Goal: Task Accomplishment & Management: Complete application form

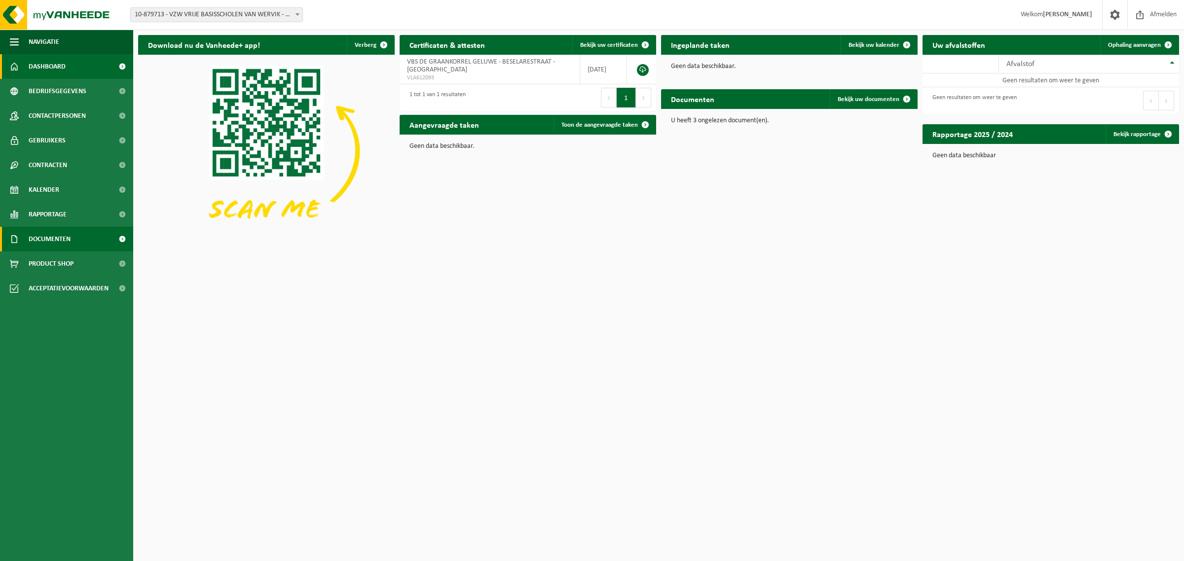
click at [38, 237] on span "Documenten" at bounding box center [50, 239] width 42 height 25
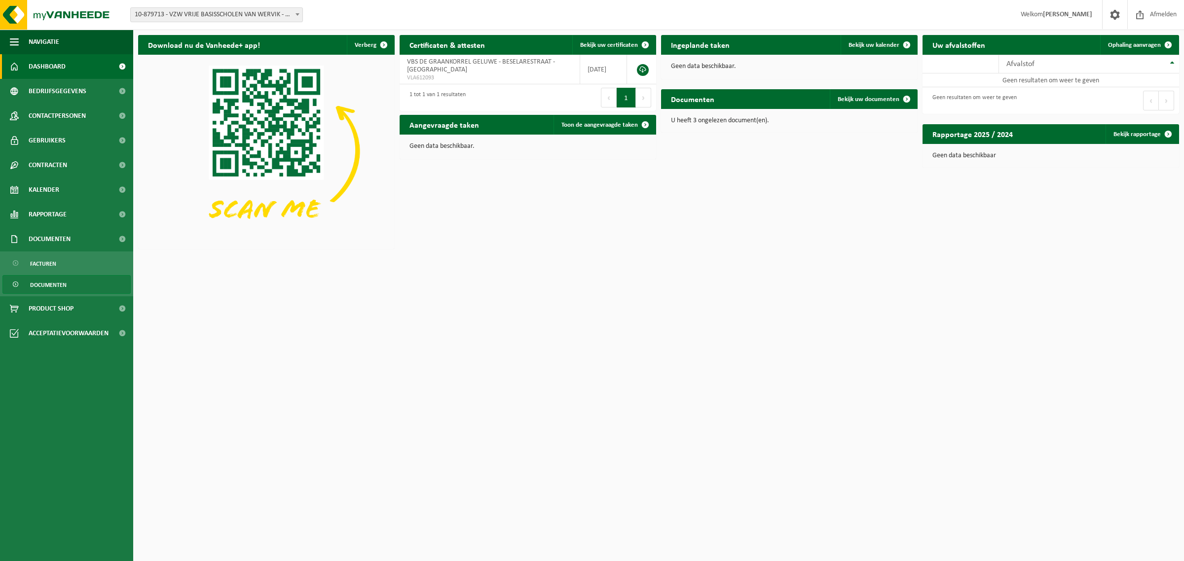
click at [63, 282] on span "Documenten" at bounding box center [48, 285] width 36 height 19
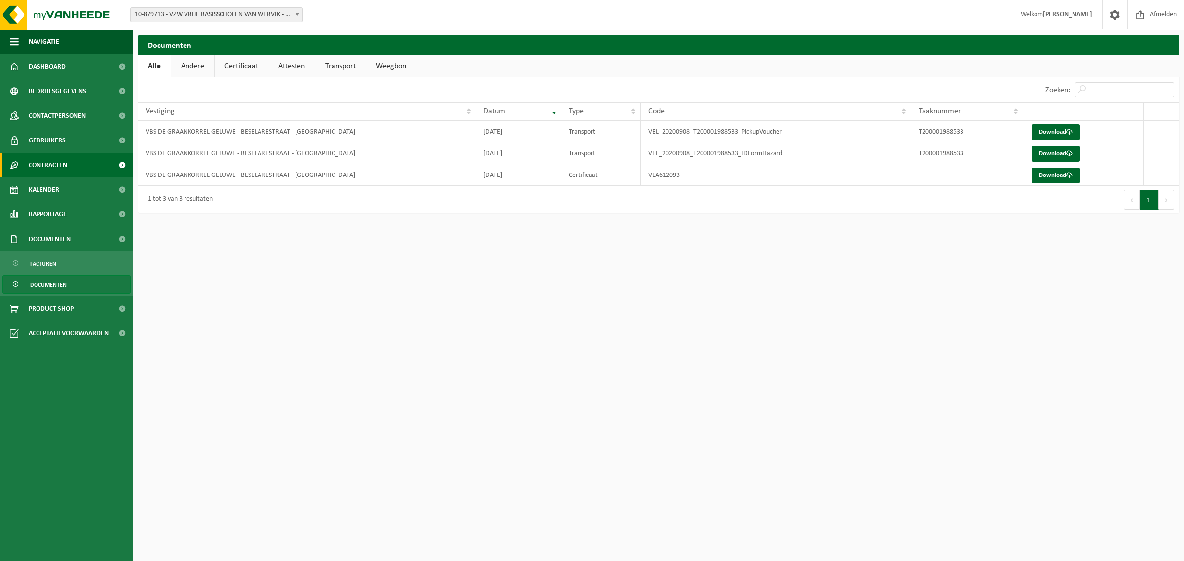
click at [53, 156] on span "Contracten" at bounding box center [48, 165] width 38 height 25
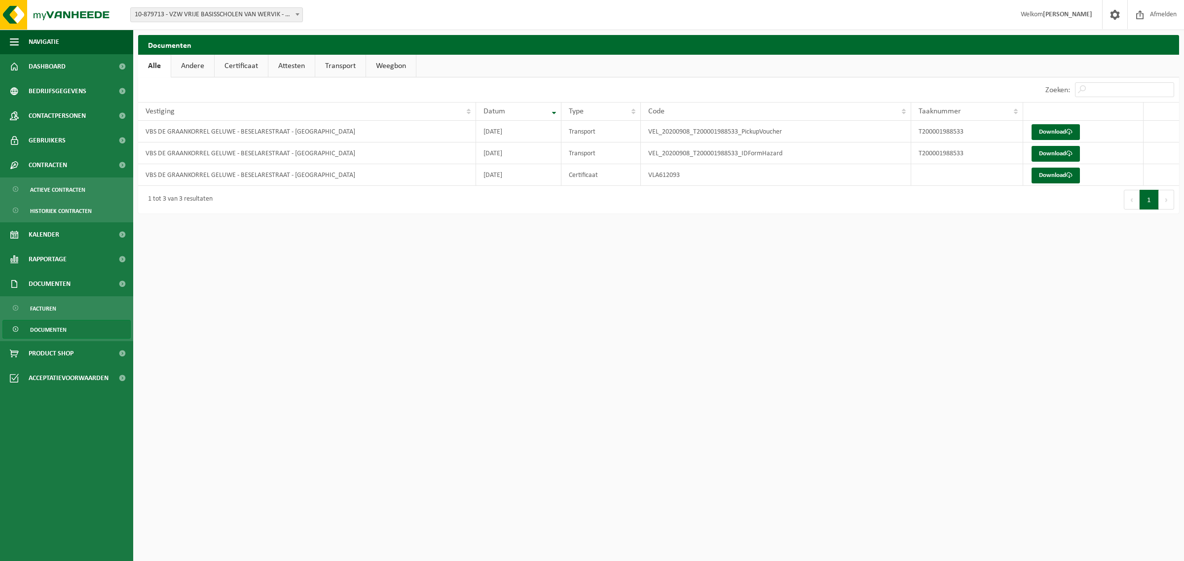
click at [45, 333] on span "Documenten" at bounding box center [48, 330] width 36 height 19
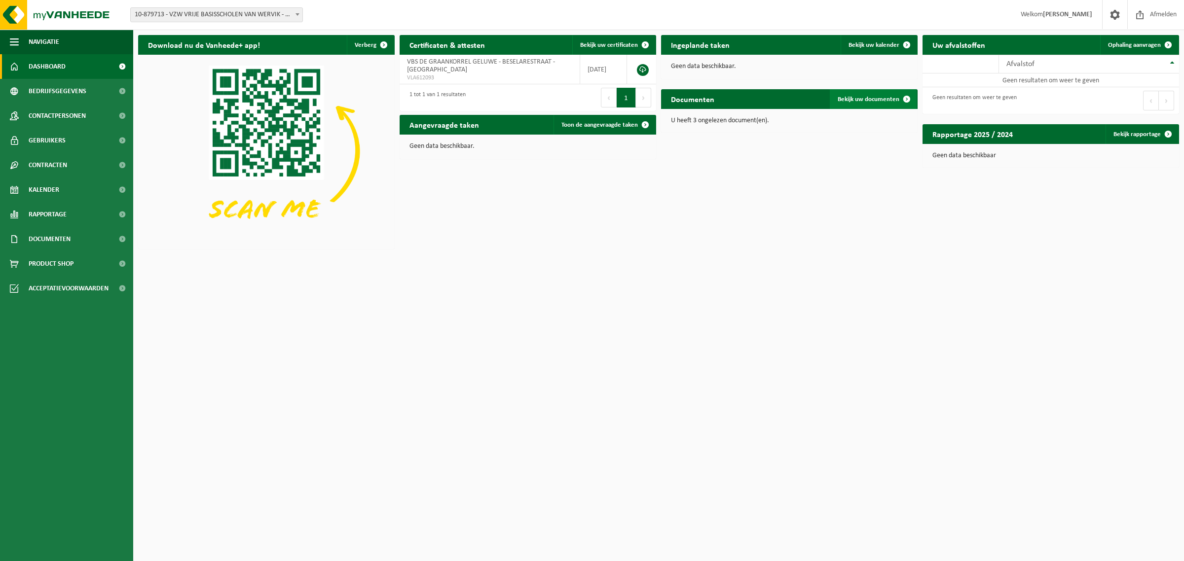
click at [864, 100] on span "Bekijk uw documenten" at bounding box center [868, 99] width 62 height 6
click at [1115, 17] on span at bounding box center [1114, 14] width 15 height 29
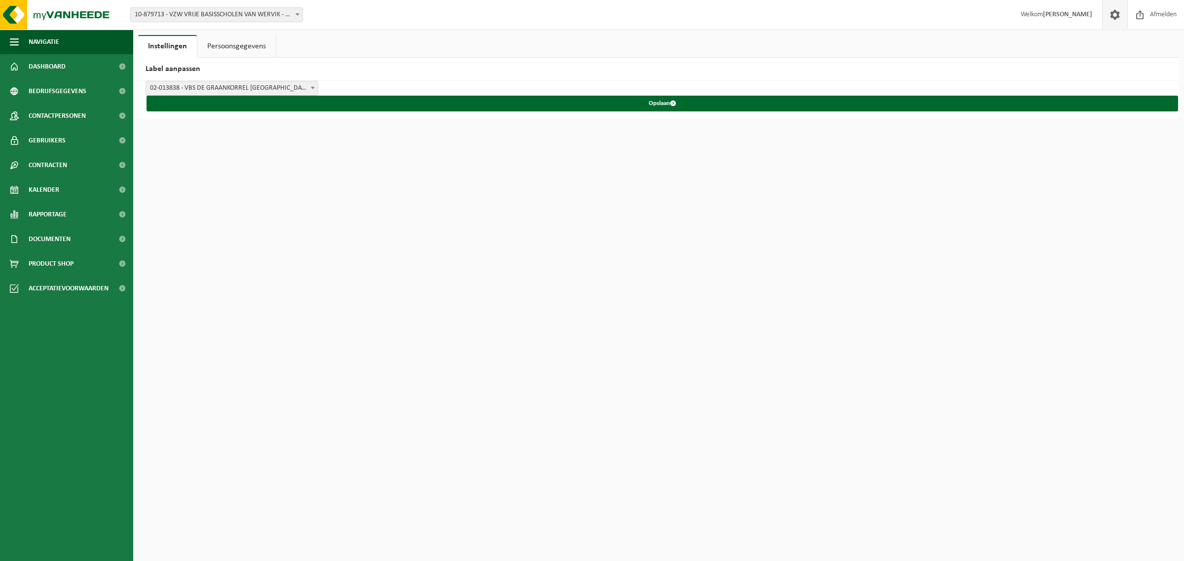
click at [233, 13] on span "10-879713 - VZW VRIJE BASISSCHOLEN VAN WERVIK - WERVIK" at bounding box center [217, 15] width 172 height 14
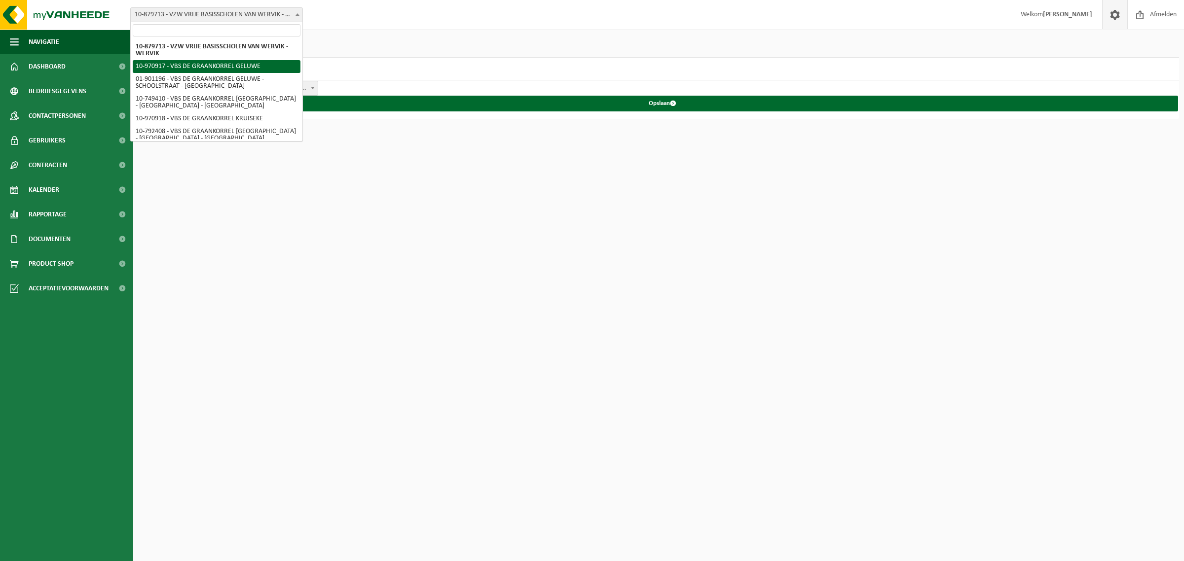
select select "155433"
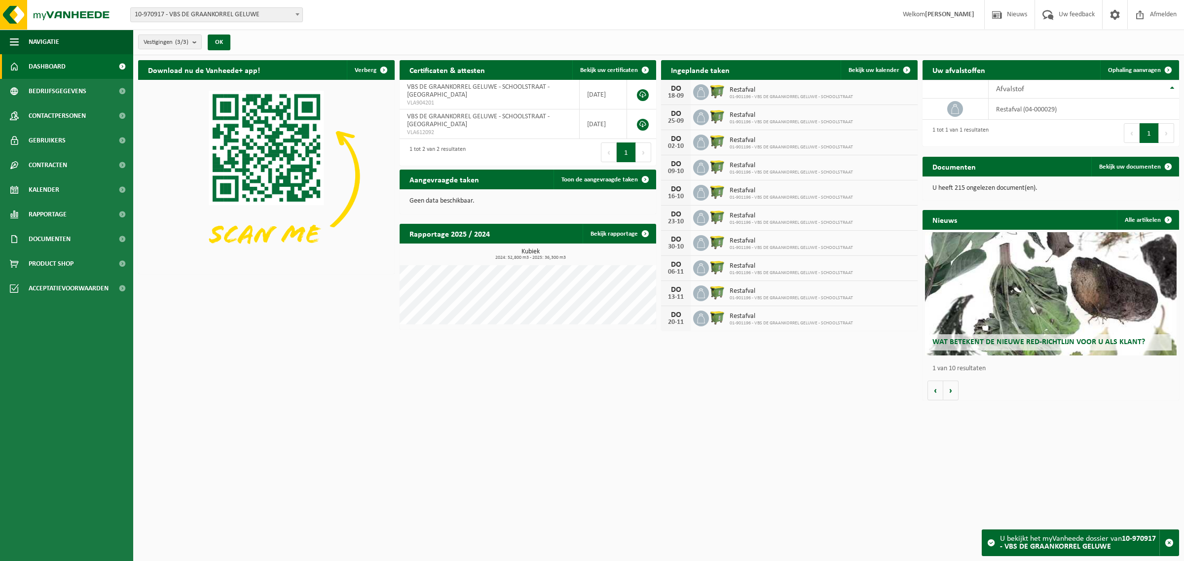
click at [990, 340] on span "Wat betekent de nieuwe RED-richtlijn voor u als klant?" at bounding box center [1038, 342] width 213 height 8
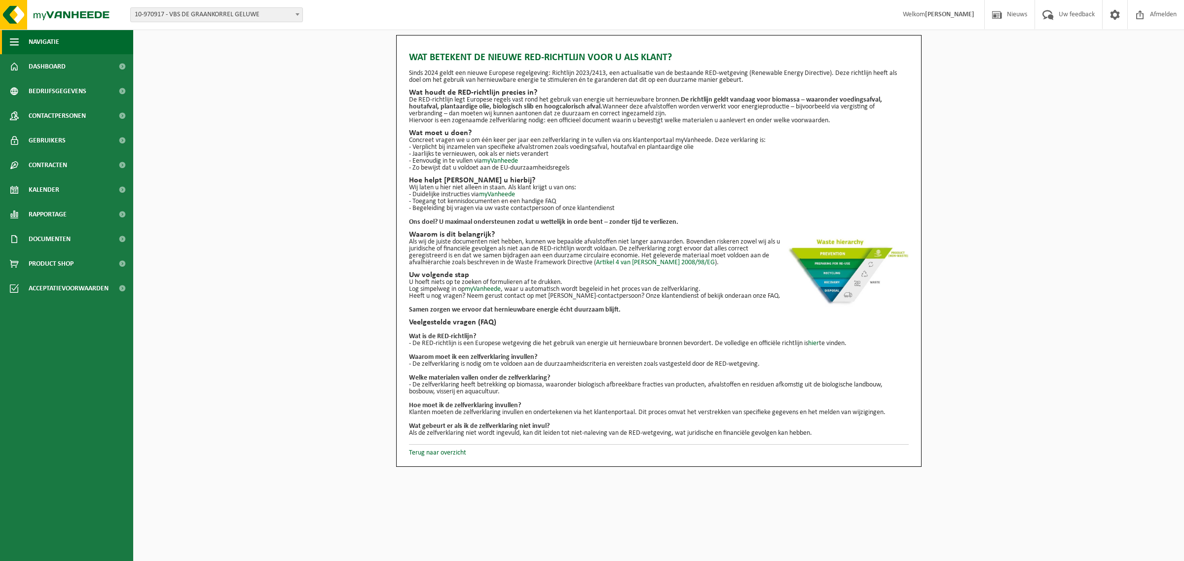
click at [50, 42] on span "Navigatie" at bounding box center [44, 42] width 31 height 25
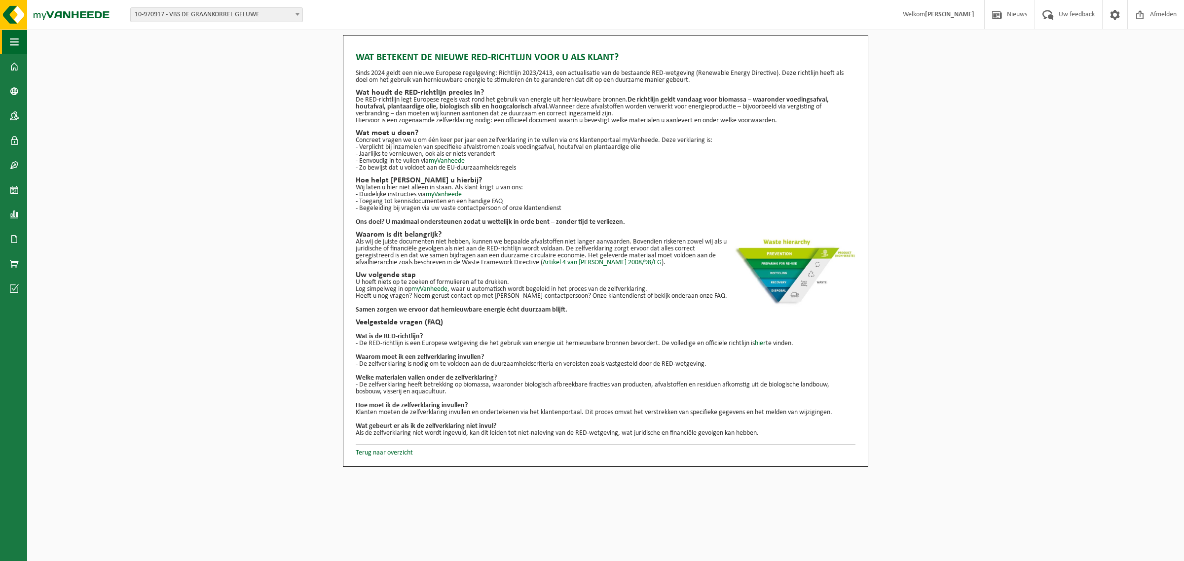
click at [15, 43] on span "button" at bounding box center [14, 42] width 9 height 25
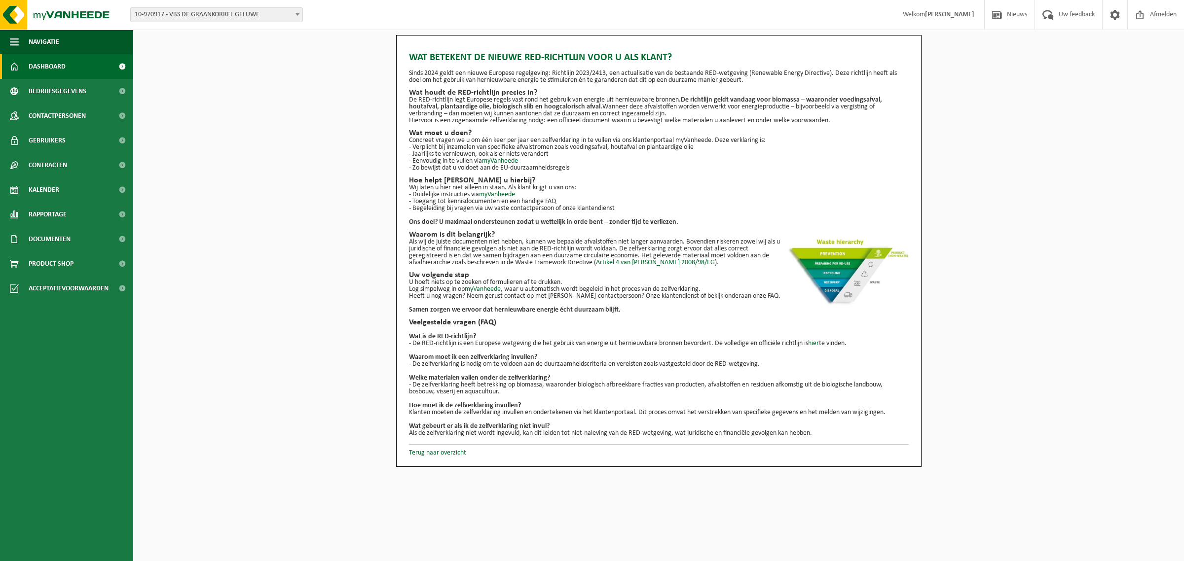
click at [48, 67] on span "Dashboard" at bounding box center [47, 66] width 37 height 25
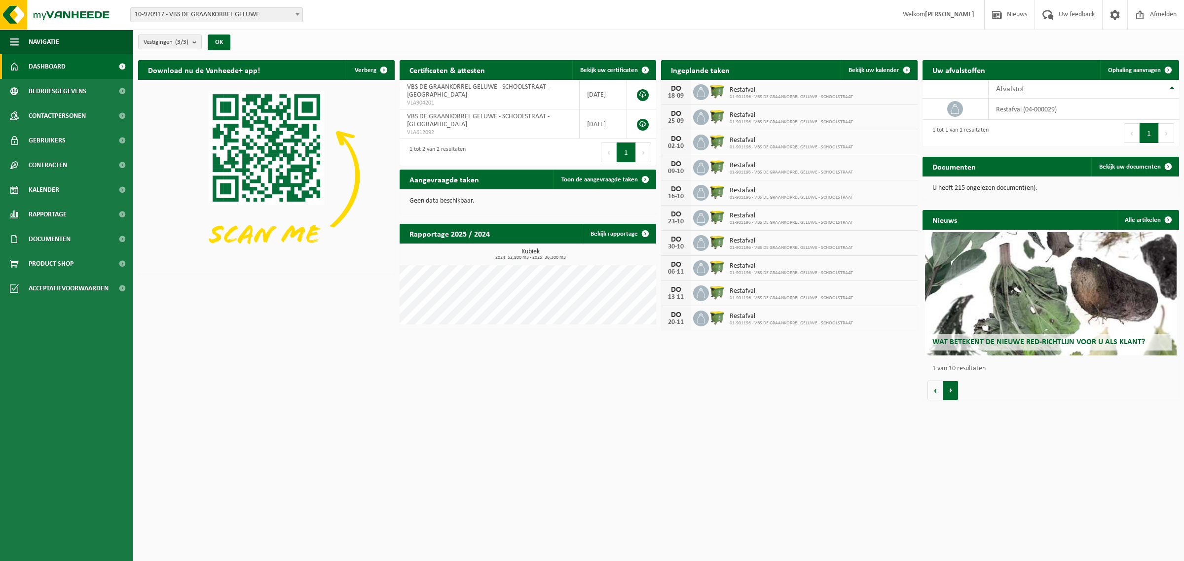
click at [951, 394] on button "Volgende" at bounding box center [950, 391] width 15 height 20
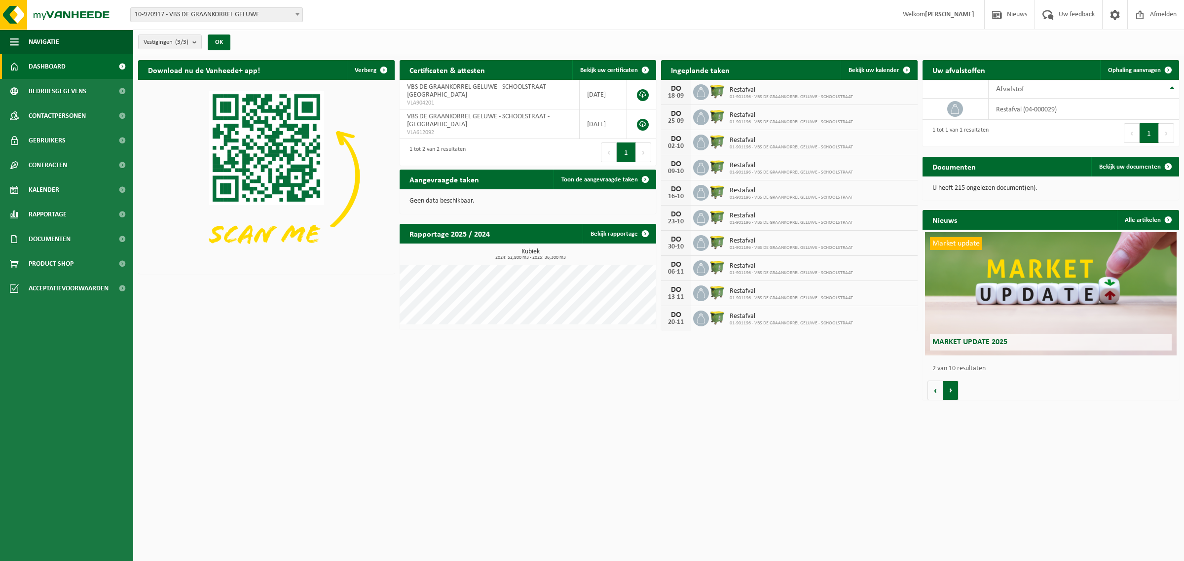
click at [951, 393] on button "Volgende" at bounding box center [950, 391] width 15 height 20
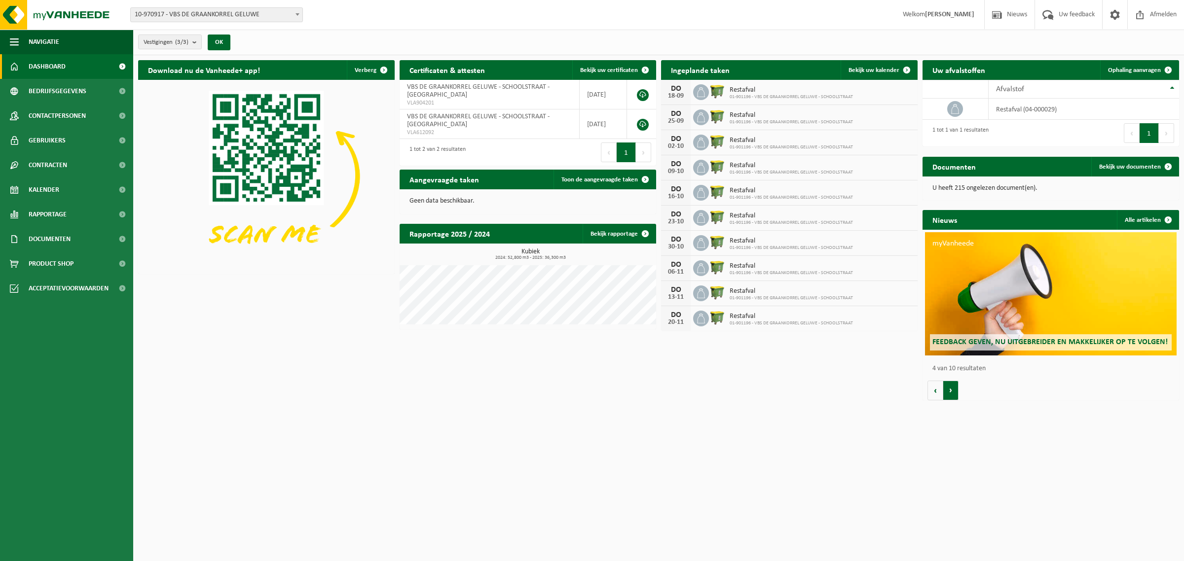
click at [951, 393] on button "Volgende" at bounding box center [950, 391] width 15 height 20
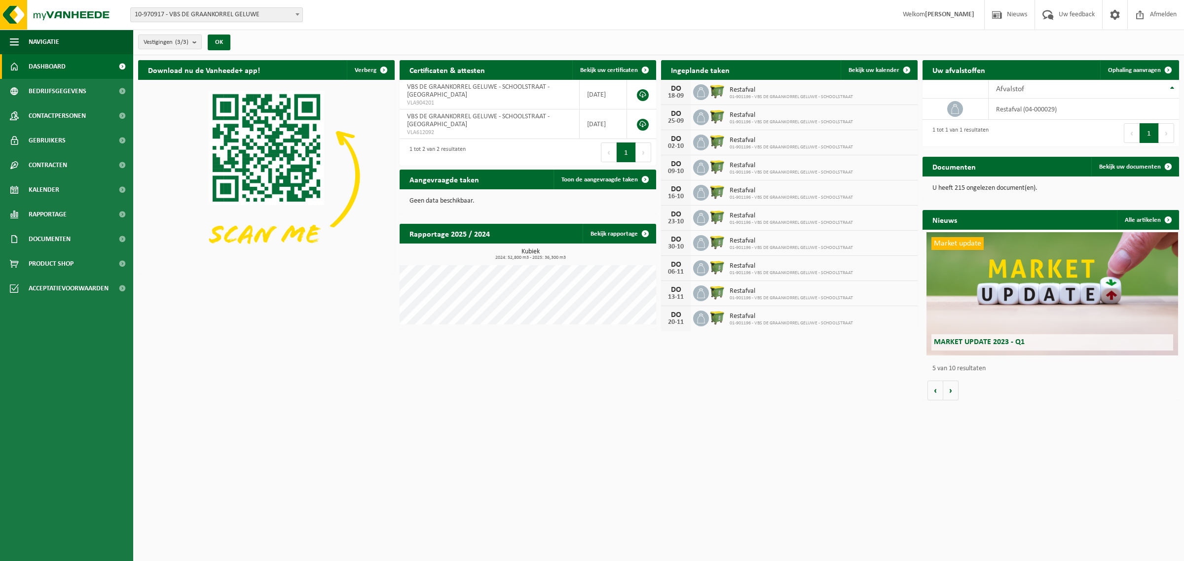
scroll to position [0, 1026]
click at [245, 14] on span "10-970917 - VBS DE GRAANKORREL GELUWE" at bounding box center [217, 15] width 172 height 14
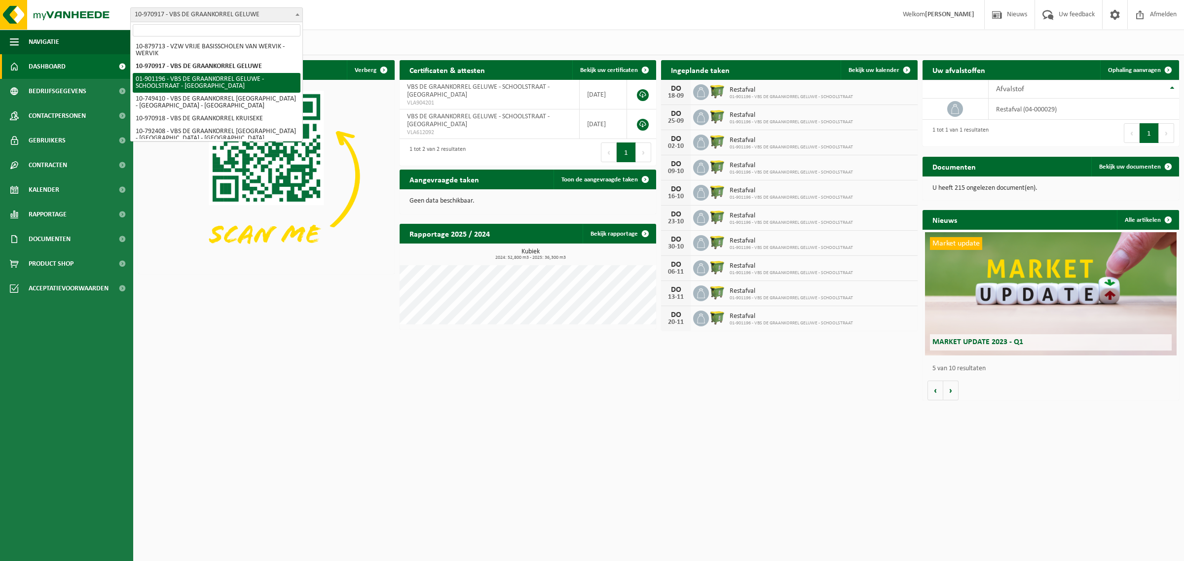
select select "21880"
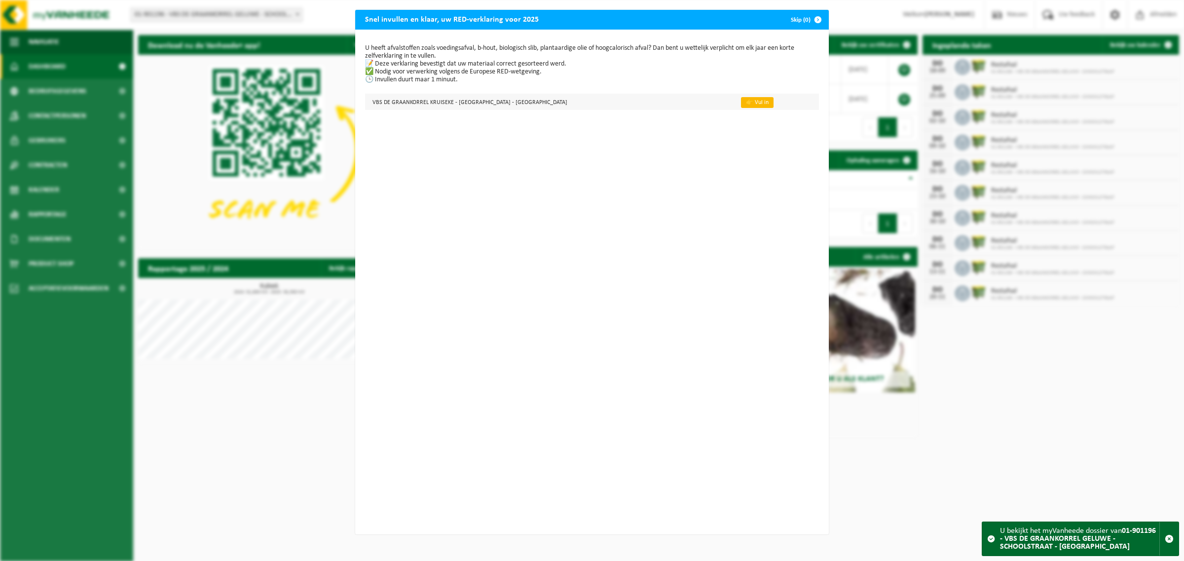
click at [741, 103] on link "👉 Vul in" at bounding box center [757, 102] width 33 height 11
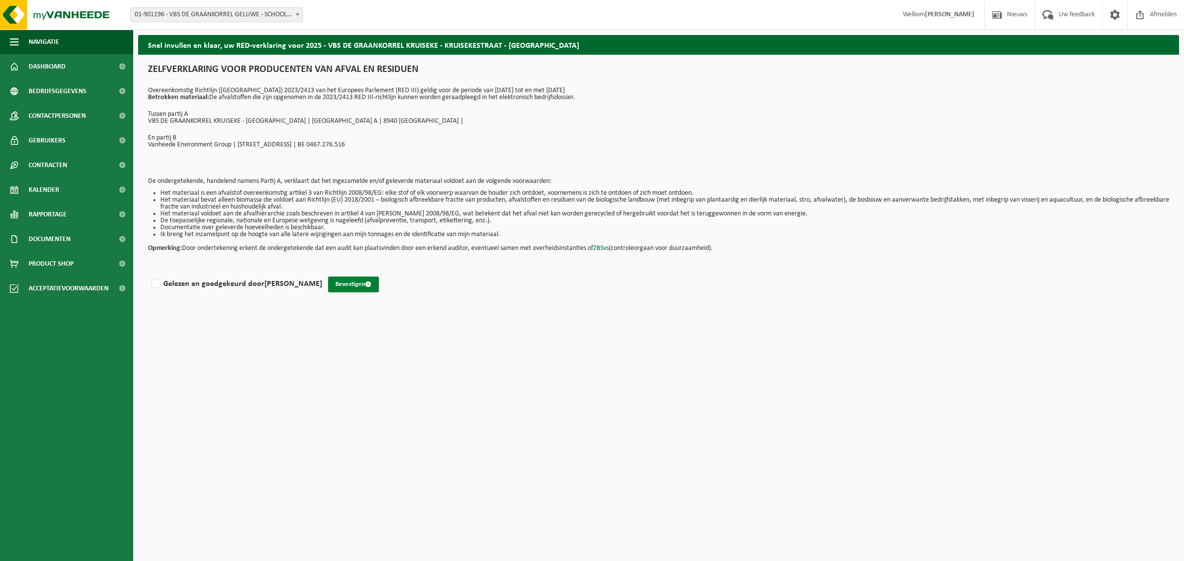
click at [353, 284] on button "Bevestigen" at bounding box center [353, 285] width 51 height 16
click at [166, 285] on label "Gelezen en goedgekeurd door ASTRID PESSEMIER" at bounding box center [235, 284] width 173 height 15
click at [322, 272] on input "Gelezen en goedgekeurd door ASTRID PESSEMIER" at bounding box center [322, 271] width 0 height 0
checkbox input "true"
click at [343, 288] on button "Bevestigen" at bounding box center [353, 285] width 51 height 16
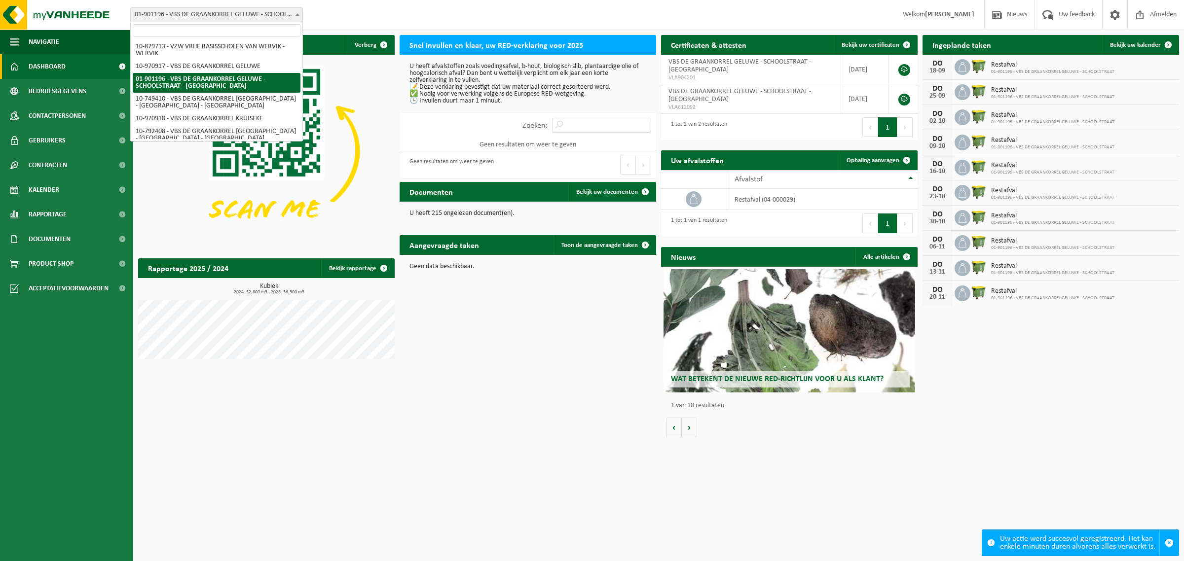
click at [203, 17] on span "01-901196 - VBS DE GRAANKORREL GELUWE - SCHOOLSTRAAT - [GEOGRAPHIC_DATA]" at bounding box center [217, 15] width 172 height 14
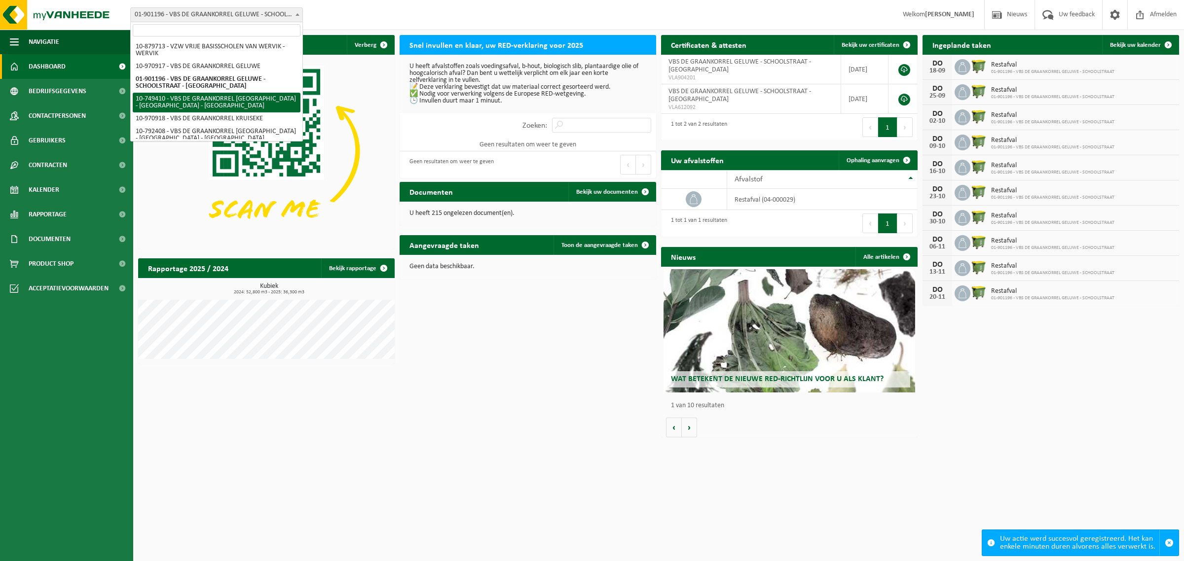
select select "23427"
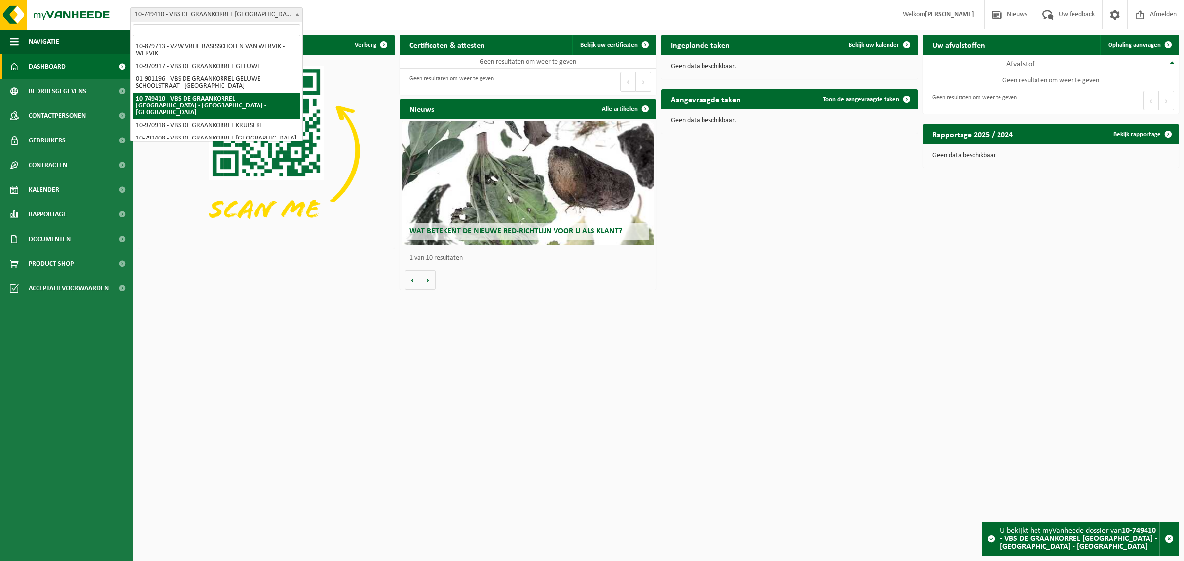
click at [231, 14] on span "10-749410 - VBS DE GRAANKORREL [GEOGRAPHIC_DATA] - [GEOGRAPHIC_DATA] - [GEOGRAP…" at bounding box center [217, 15] width 172 height 14
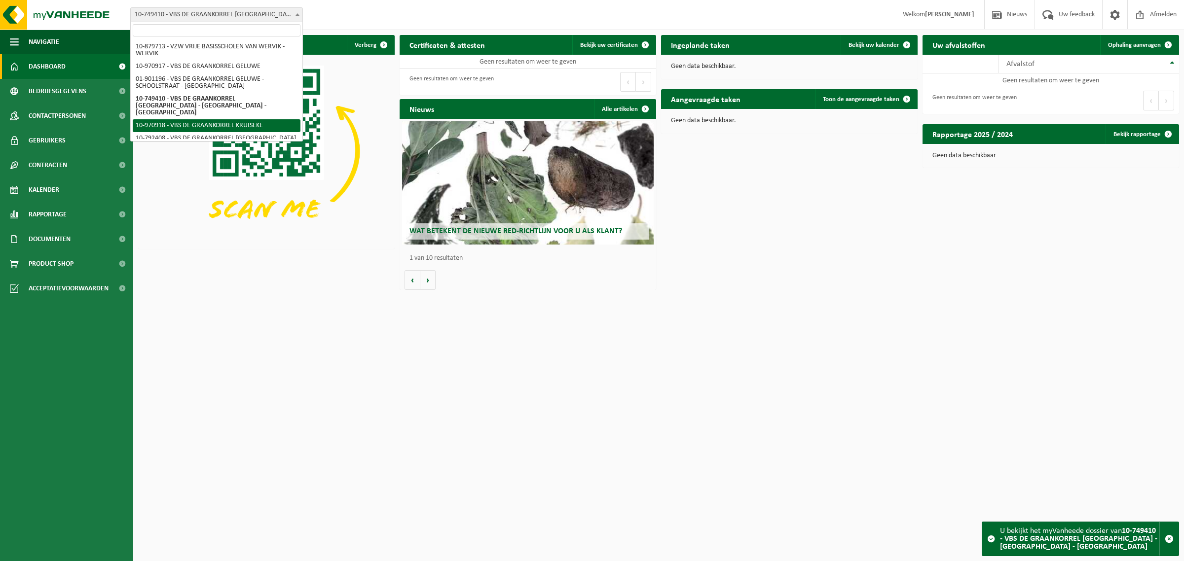
select select "155434"
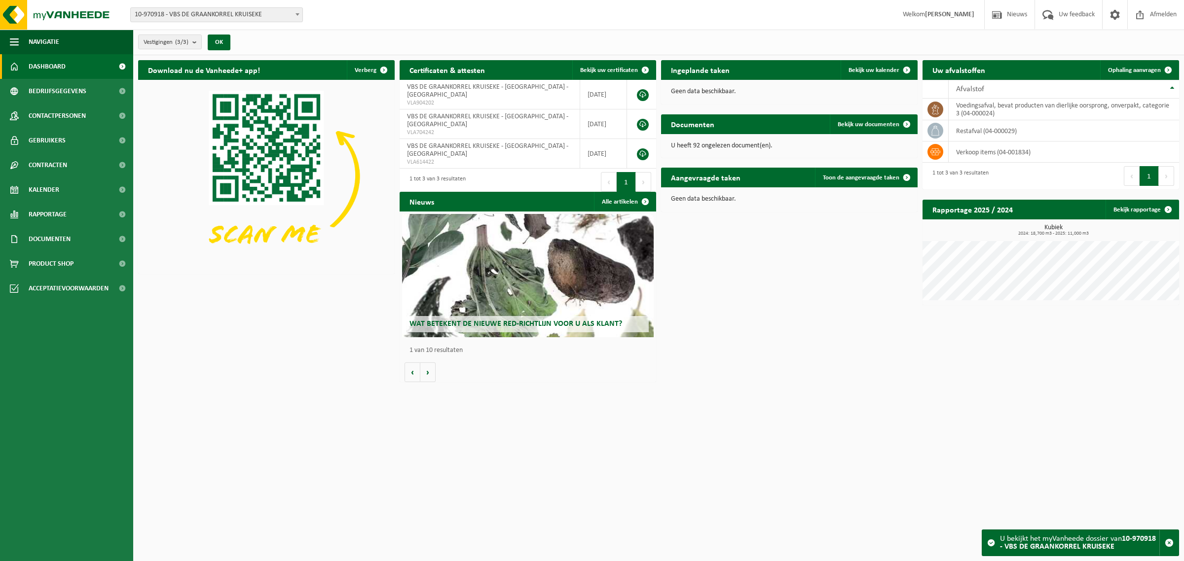
click at [217, 14] on span "10-970918 - VBS DE GRAANKORREL KRUISEKE" at bounding box center [217, 15] width 172 height 14
select select "30531"
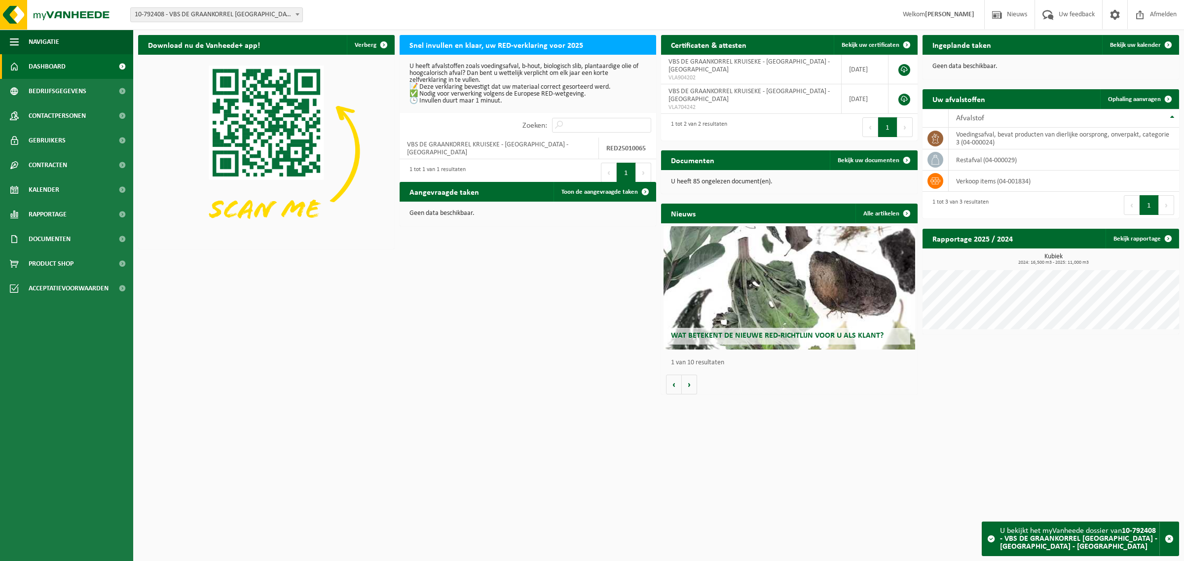
click at [512, 42] on h2 "Snel invullen en klaar, uw RED-verklaring voor 2025" at bounding box center [495, 44] width 193 height 19
click at [504, 75] on p "U heeft afvalstoffen zoals voedingsafval, b-hout, biologisch slib, plantaardige…" at bounding box center [527, 83] width 237 height 41
click at [479, 104] on p "U heeft afvalstoffen zoals voedingsafval, b-hout, biologisch slib, plantaardige…" at bounding box center [527, 83] width 237 height 41
click at [549, 113] on div "Zoeken:" at bounding box center [586, 125] width 139 height 25
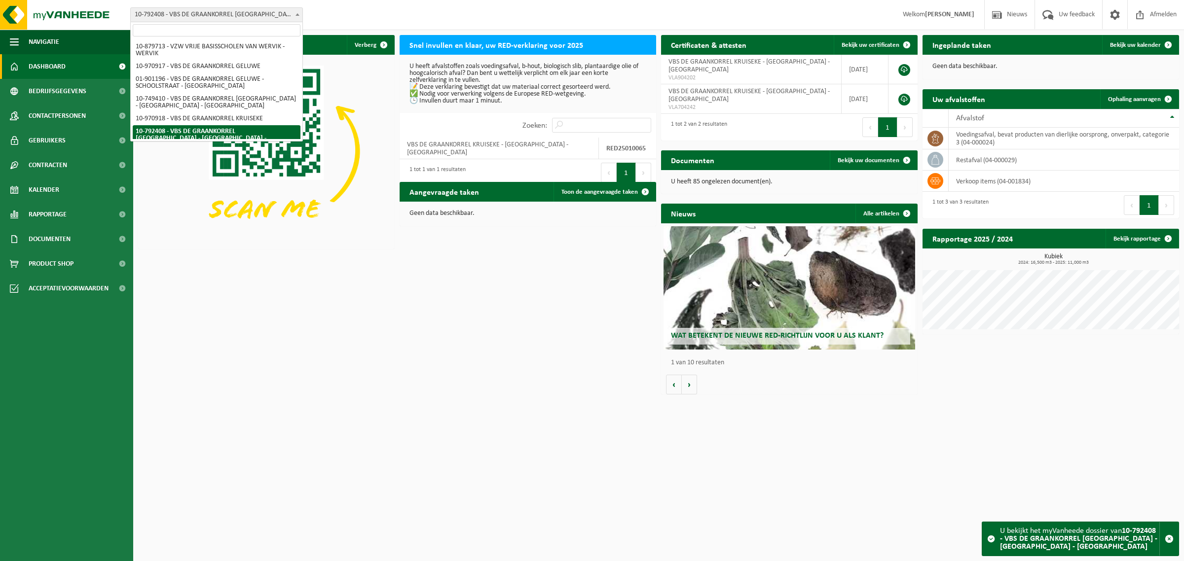
click at [234, 18] on span "10-792408 - VBS DE GRAANKORREL [GEOGRAPHIC_DATA] - [GEOGRAPHIC_DATA] - [GEOGRAP…" at bounding box center [217, 15] width 172 height 14
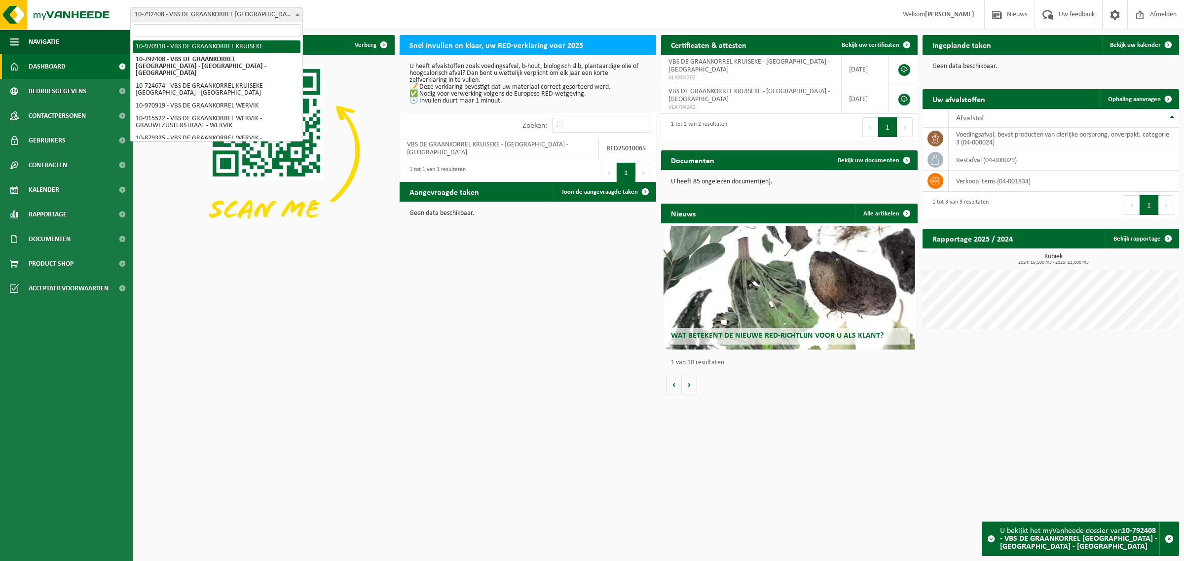
scroll to position [55, 0]
select select "23427"
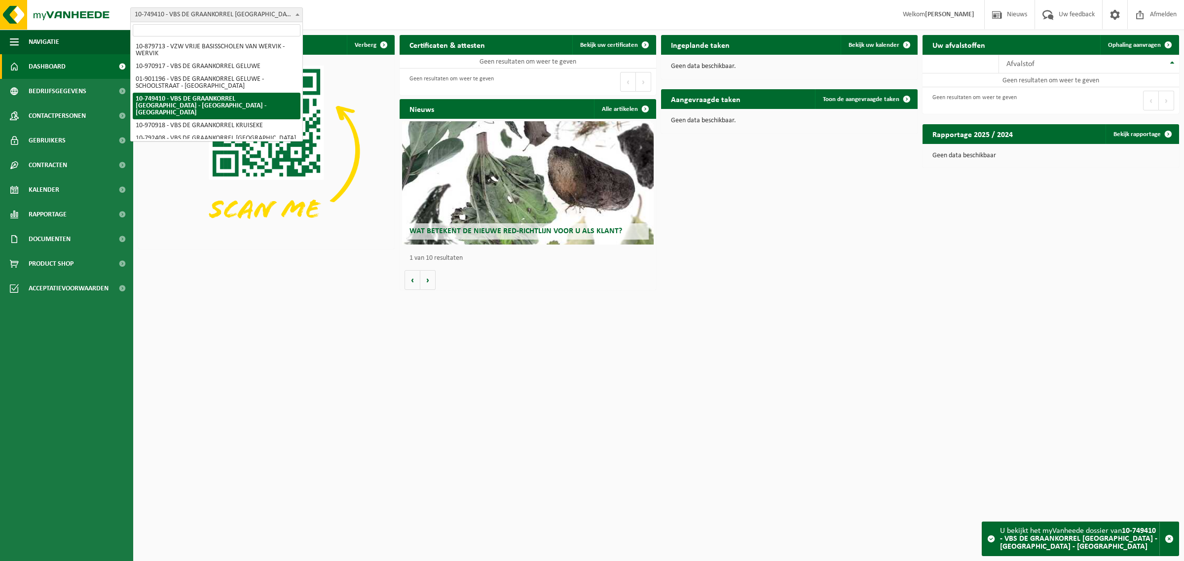
drag, startPoint x: 226, startPoint y: 14, endPoint x: 232, endPoint y: 33, distance: 20.1
click at [226, 14] on span "10-749410 - VBS DE GRAANKORREL [GEOGRAPHIC_DATA] - [GEOGRAPHIC_DATA] - [GEOGRAP…" at bounding box center [217, 15] width 172 height 14
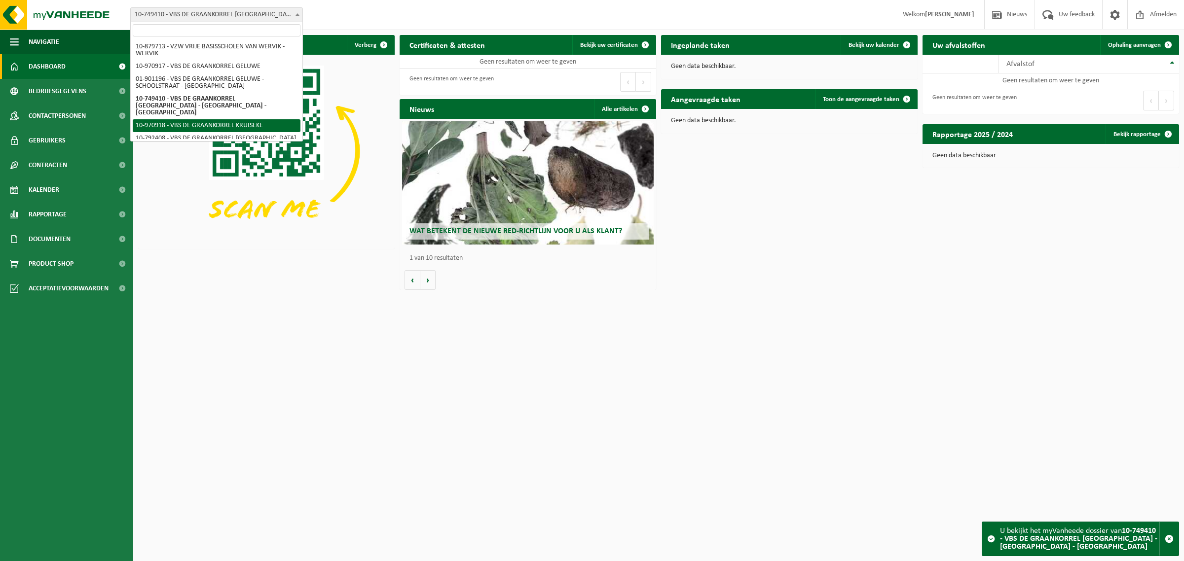
select select "155434"
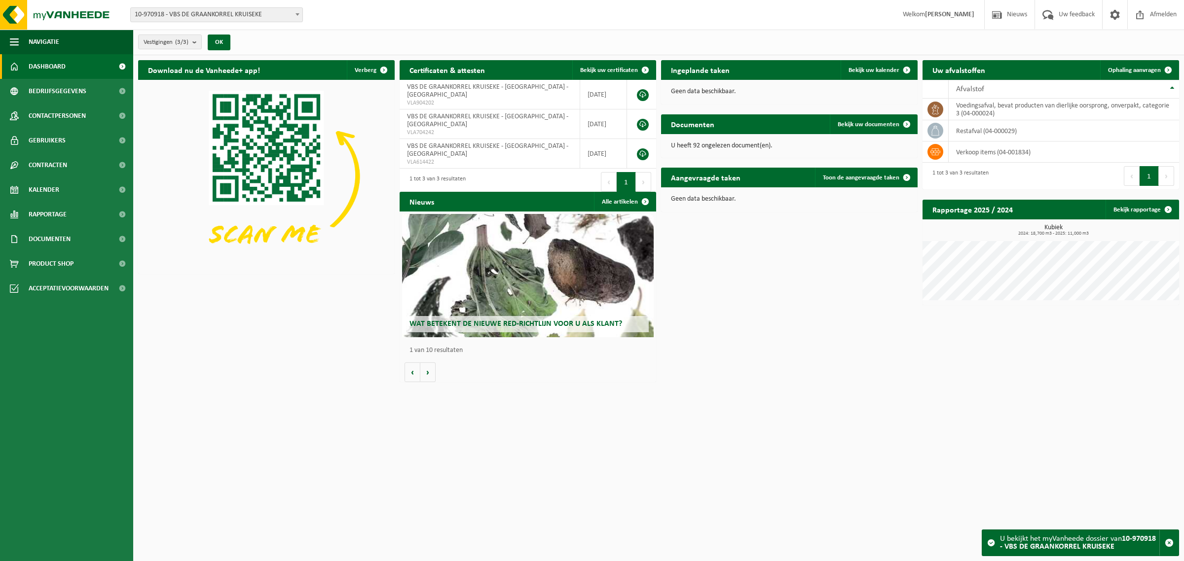
click at [227, 15] on span "10-970918 - VBS DE GRAANKORREL KRUISEKE" at bounding box center [217, 15] width 172 height 14
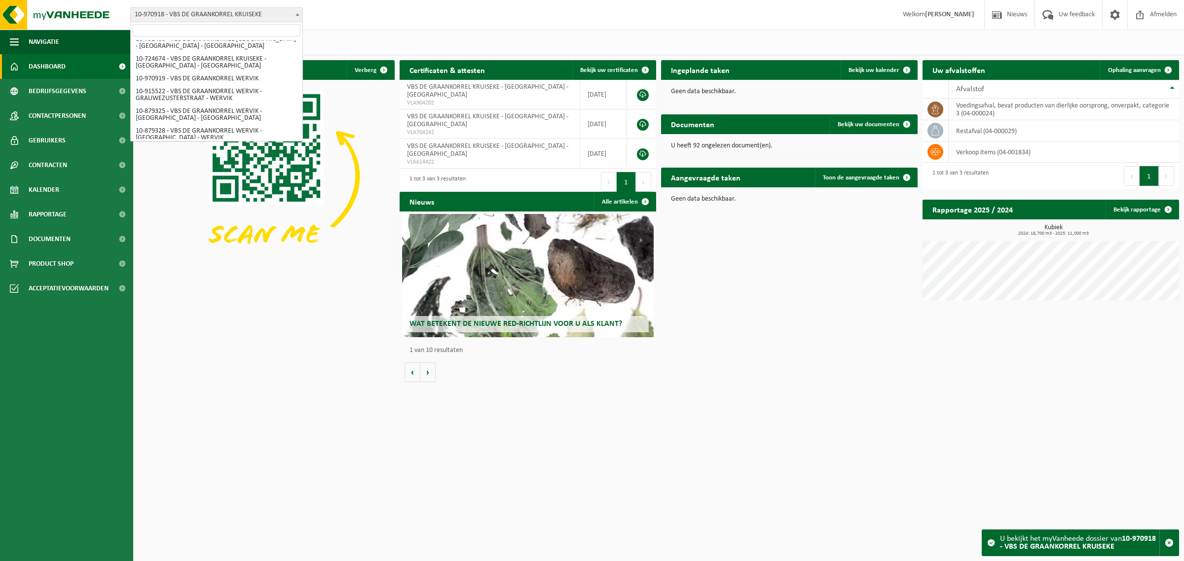
scroll to position [117, 0]
select select "127050"
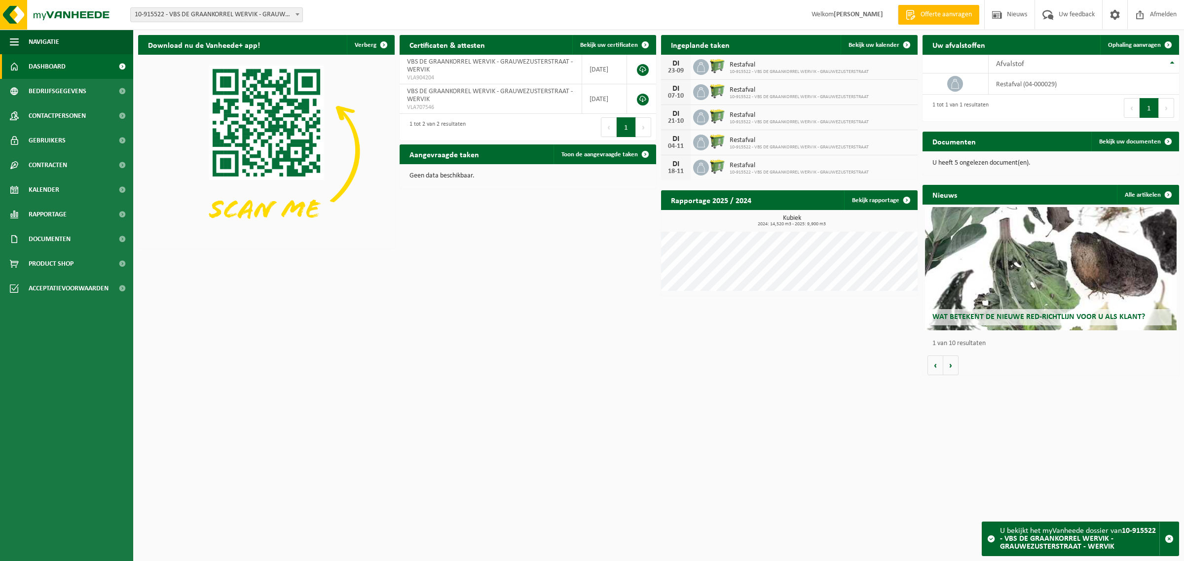
click at [230, 15] on span "10-915522 - VBS DE GRAANKORREL WERVIK - GRAUWEZUSTERSTRAAT - WERVIK" at bounding box center [217, 15] width 172 height 14
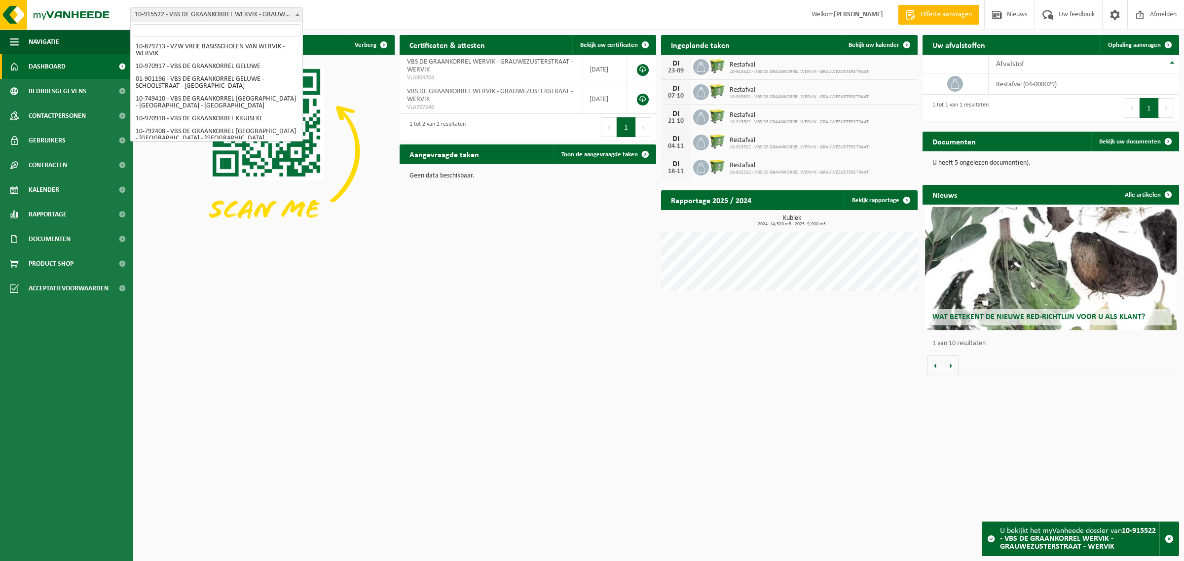
scroll to position [97, 0]
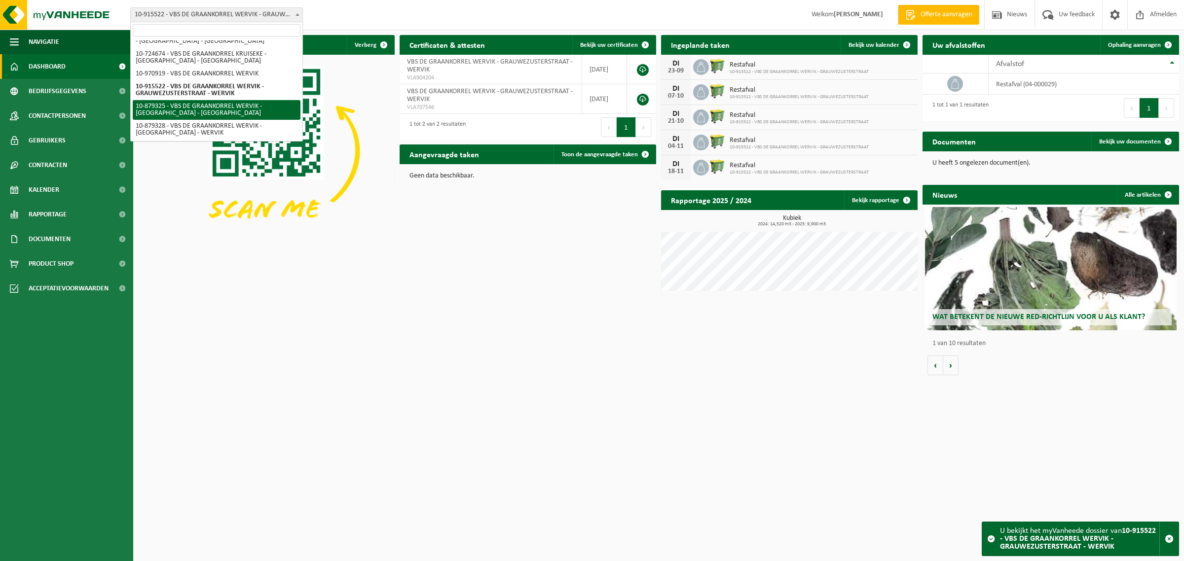
select select "108860"
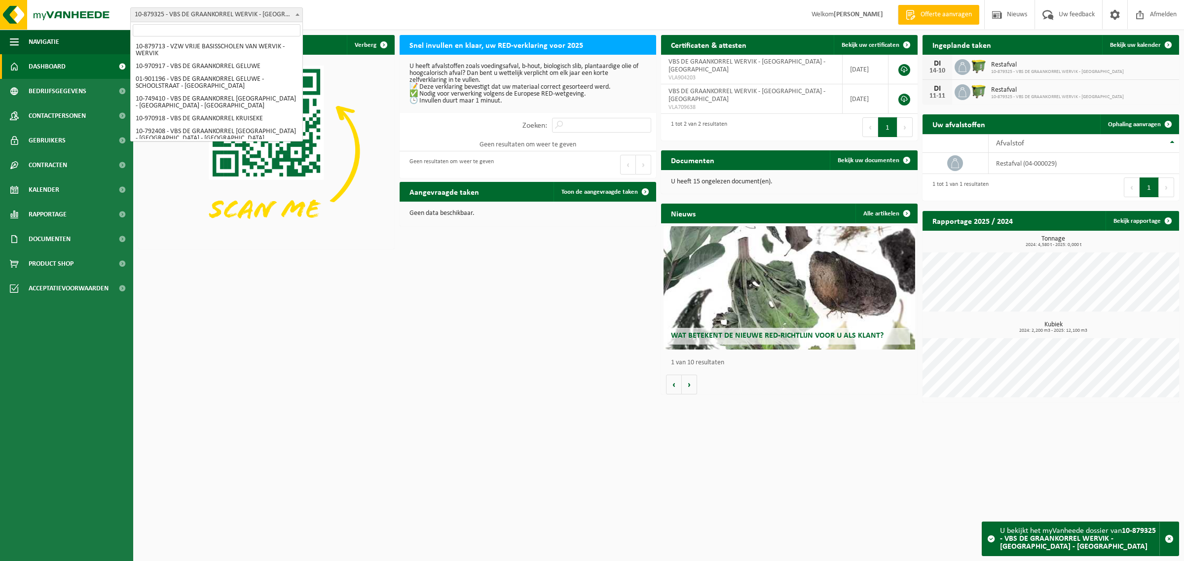
drag, startPoint x: 0, startPoint y: 0, endPoint x: 220, endPoint y: 16, distance: 220.5
click at [220, 16] on span "10-879325 - VBS DE GRAANKORREL WERVIK - [GEOGRAPHIC_DATA] - [GEOGRAPHIC_DATA]" at bounding box center [217, 15] width 172 height 14
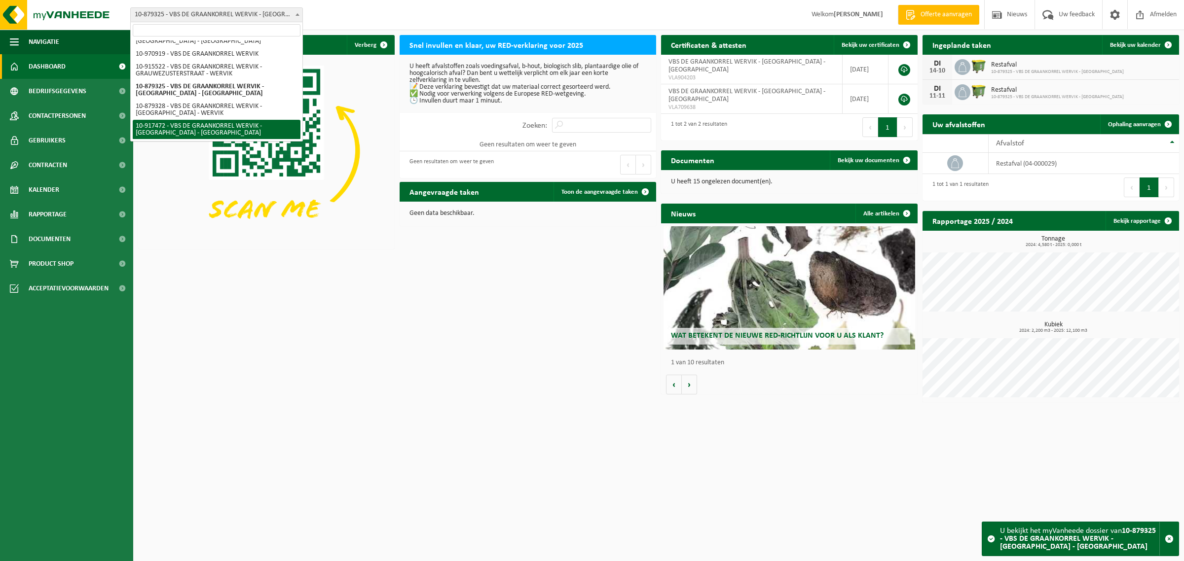
select select "128044"
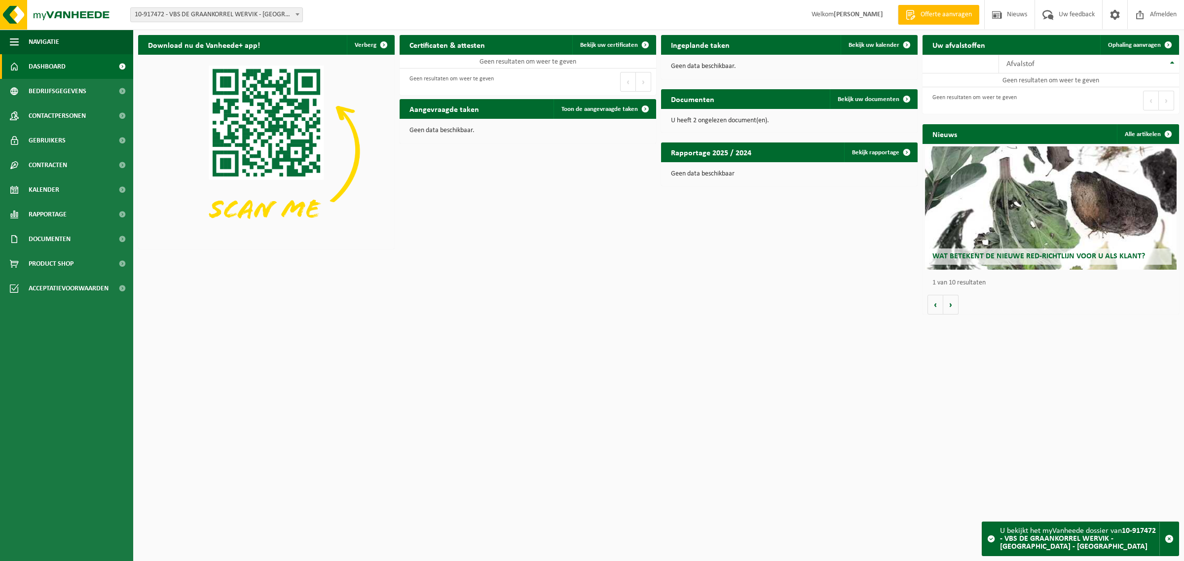
click at [208, 15] on span "10-917472 - VBS DE GRAANKORREL WERVIK - [GEOGRAPHIC_DATA] - [GEOGRAPHIC_DATA]" at bounding box center [217, 15] width 172 height 14
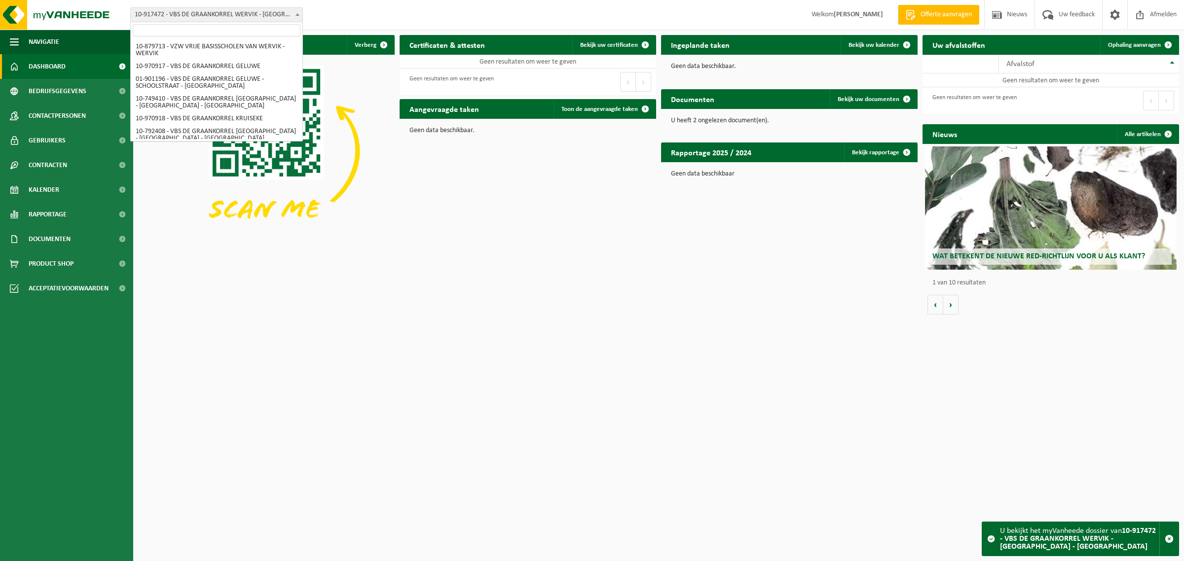
scroll to position [117, 0]
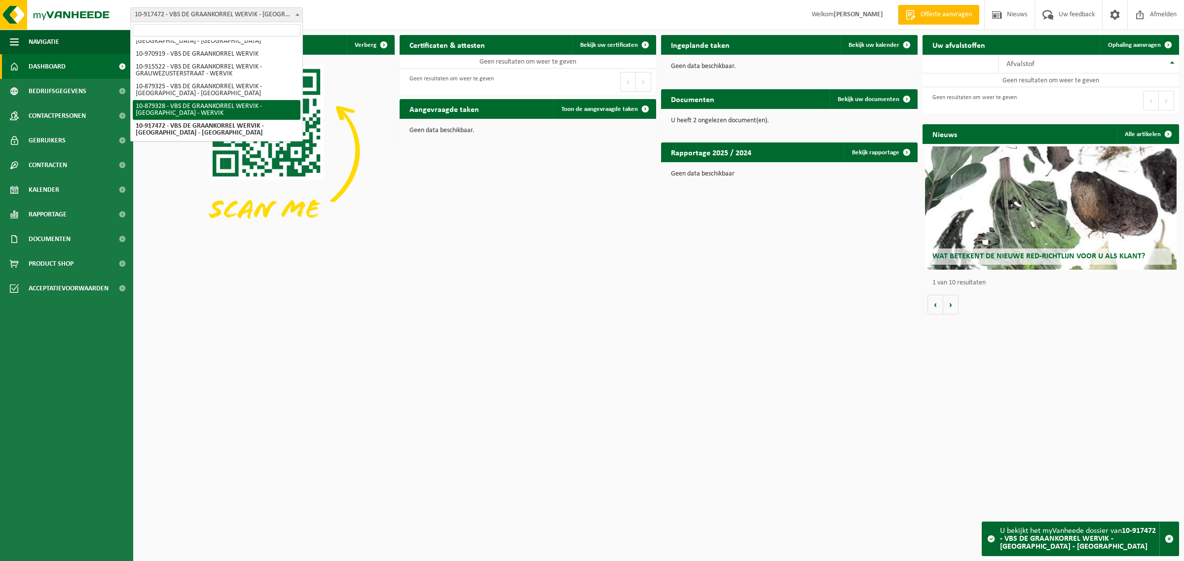
select select "108862"
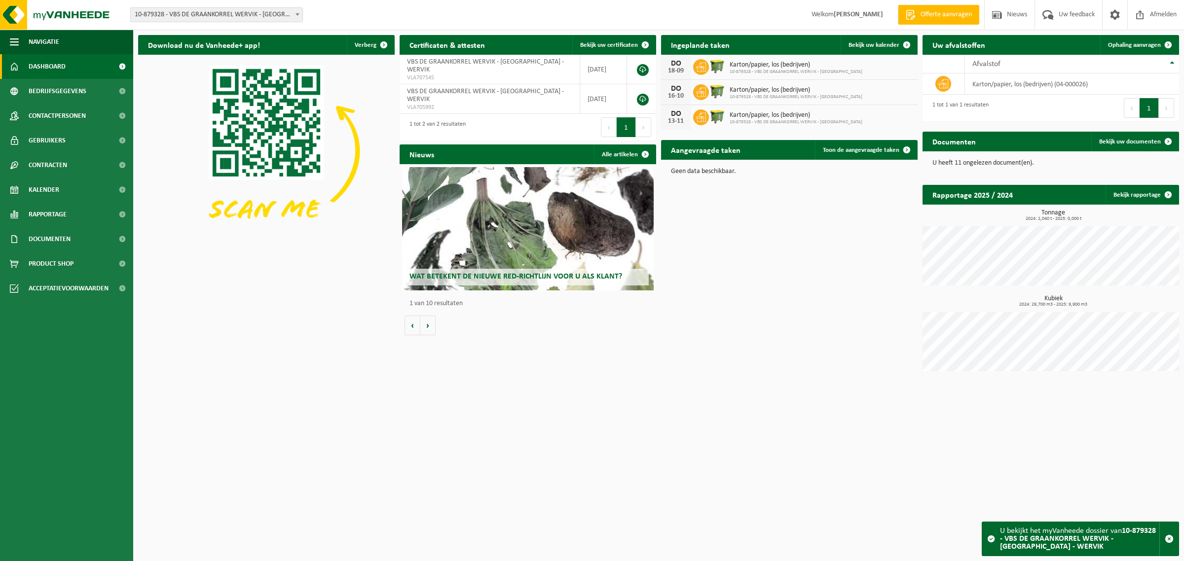
click at [209, 12] on span "10-879328 - VBS DE GRAANKORREL WERVIK - [GEOGRAPHIC_DATA] - WERVIK" at bounding box center [217, 15] width 172 height 14
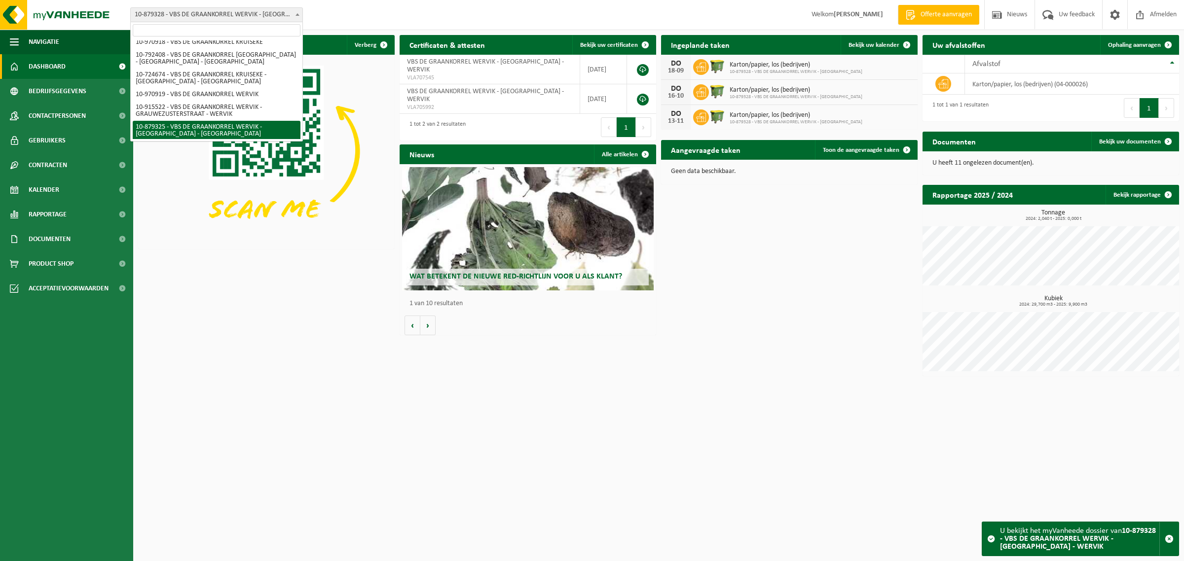
scroll to position [55, 0]
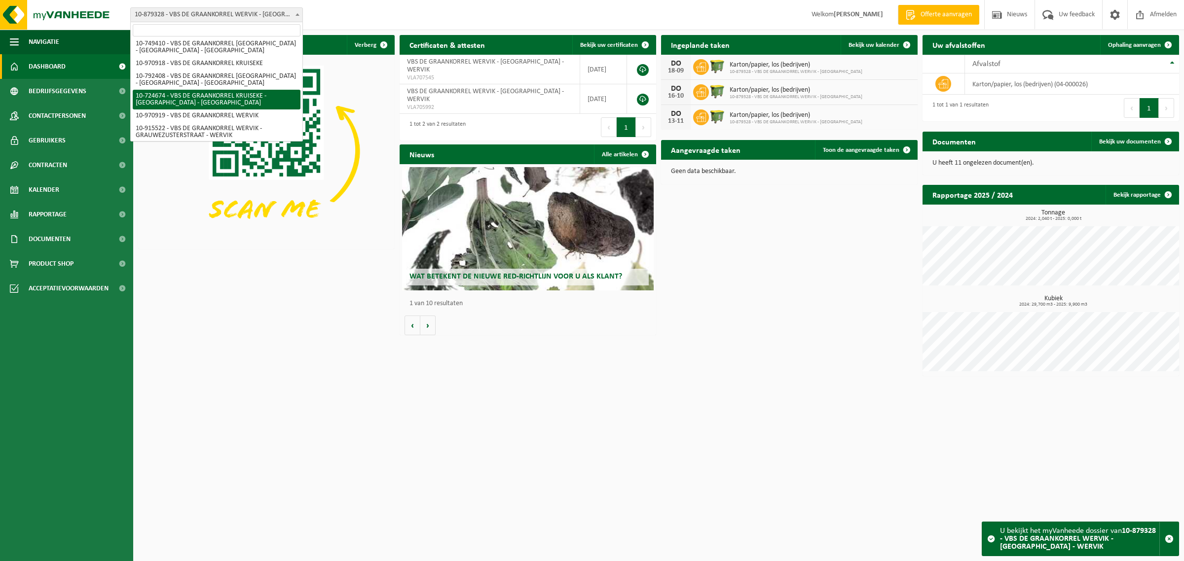
select select "23016"
